Goal: Task Accomplishment & Management: Complete application form

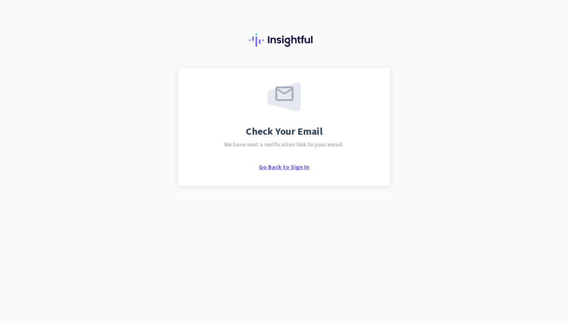
click at [301, 168] on span "Go Back to Sign In" at bounding box center [284, 167] width 50 height 8
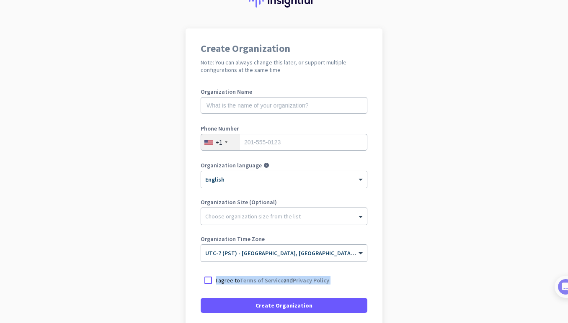
scroll to position [57, 0]
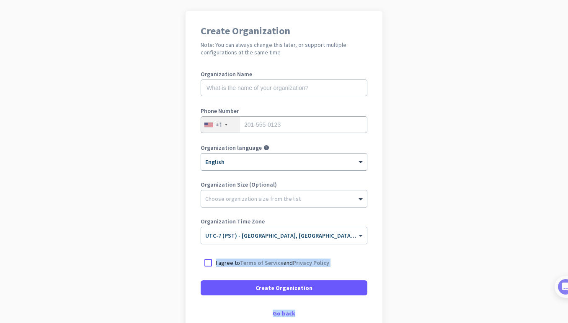
drag, startPoint x: 448, startPoint y: 299, endPoint x: 443, endPoint y: 328, distance: 29.8
click at [443, 323] on html "Create Organization Note: You can always change this later, or support multiple…" at bounding box center [284, 161] width 568 height 323
click at [450, 235] on app-onboarding-organization "Create Organization Note: You can always change this later, or support multiple…" at bounding box center [284, 192] width 568 height 363
click at [290, 312] on div "Go back" at bounding box center [284, 314] width 167 height 6
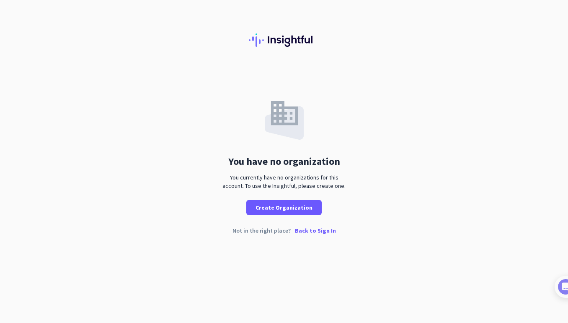
click at [313, 232] on p "Back to Sign In" at bounding box center [315, 231] width 41 height 6
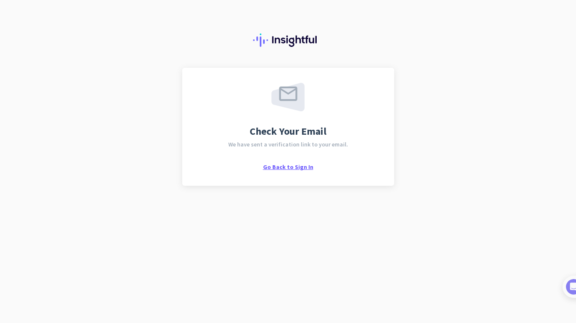
click at [306, 167] on span "Go Back to Sign In" at bounding box center [288, 167] width 50 height 8
